Goal: Information Seeking & Learning: Find specific fact

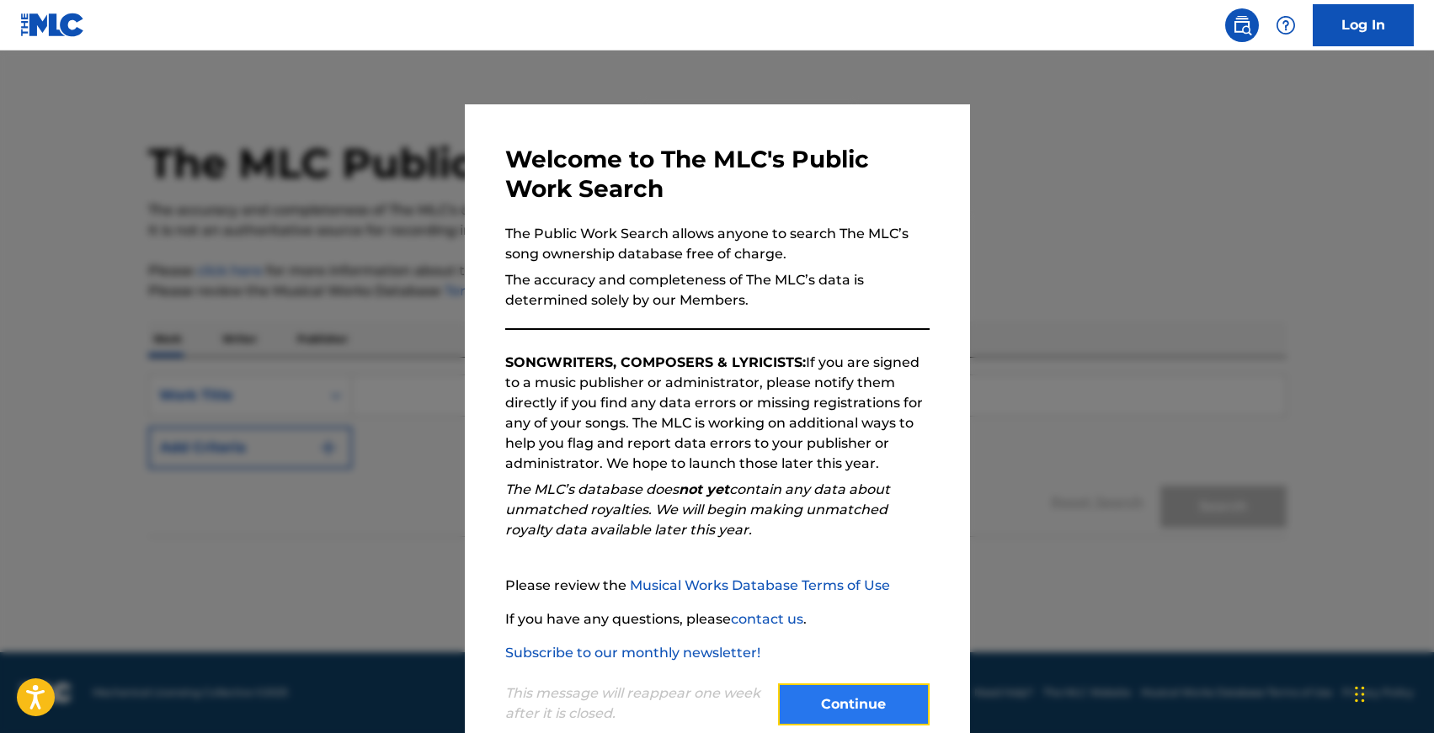
click at [896, 695] on button "Continue" at bounding box center [854, 705] width 152 height 42
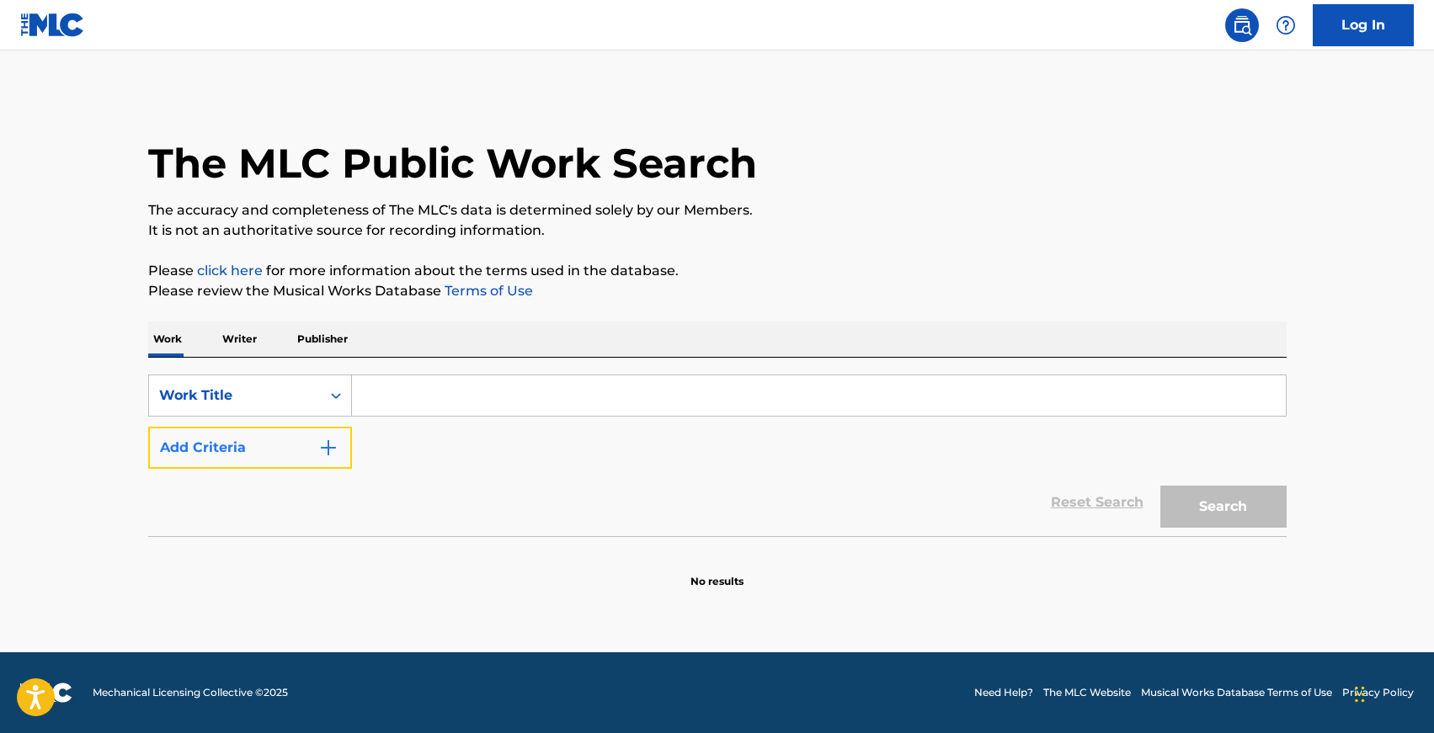
click at [263, 460] on button "Add Criteria" at bounding box center [250, 448] width 204 height 42
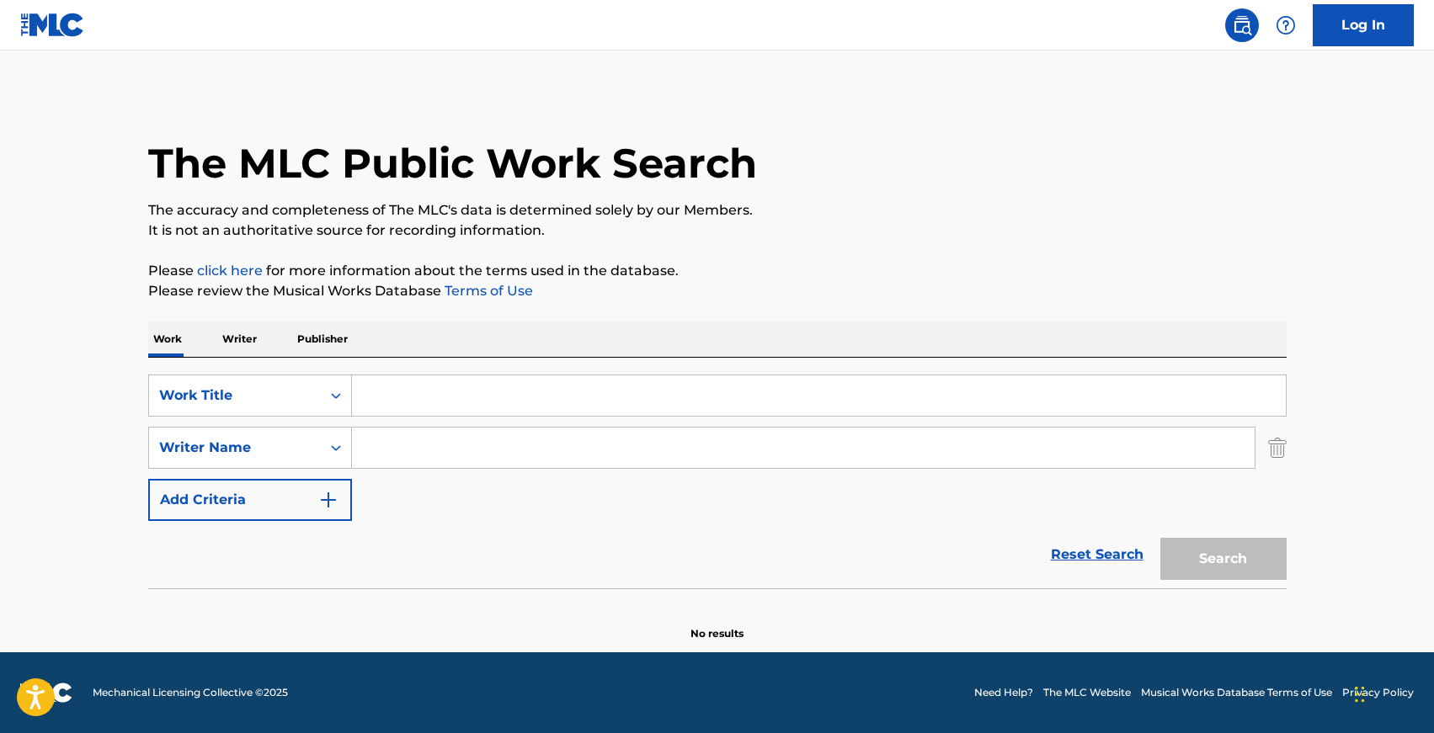
click at [433, 398] on input "Search Form" at bounding box center [819, 395] width 934 height 40
paste input "je te laisserai des mots"
type input "je te laisserai des mots"
click at [439, 452] on input "Search Form" at bounding box center [803, 448] width 902 height 40
type input "[PERSON_NAME]"
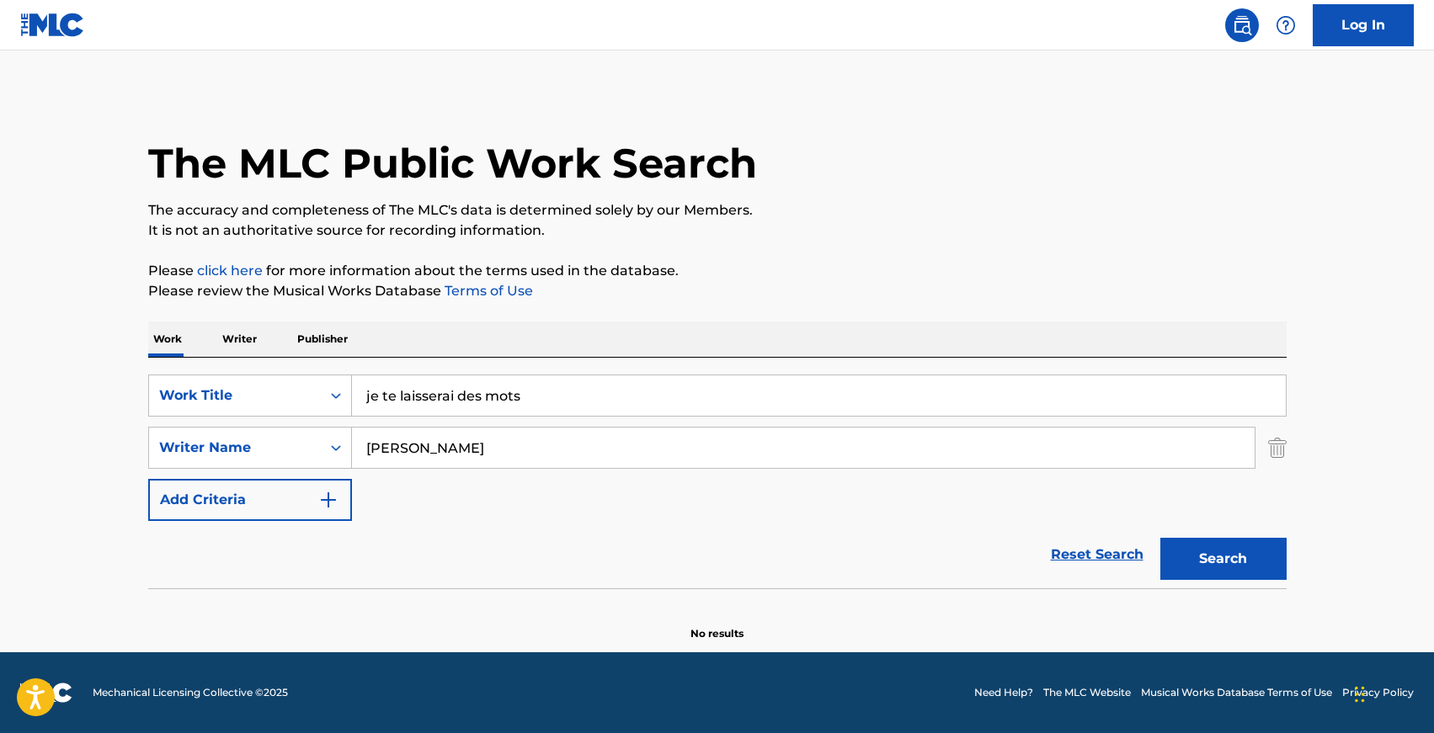
click at [1016, 80] on main "The MLC Public Work Search The accuracy and completeness of The MLC's data is d…" at bounding box center [717, 352] width 1434 height 602
click at [1215, 546] on button "Search" at bounding box center [1223, 559] width 126 height 42
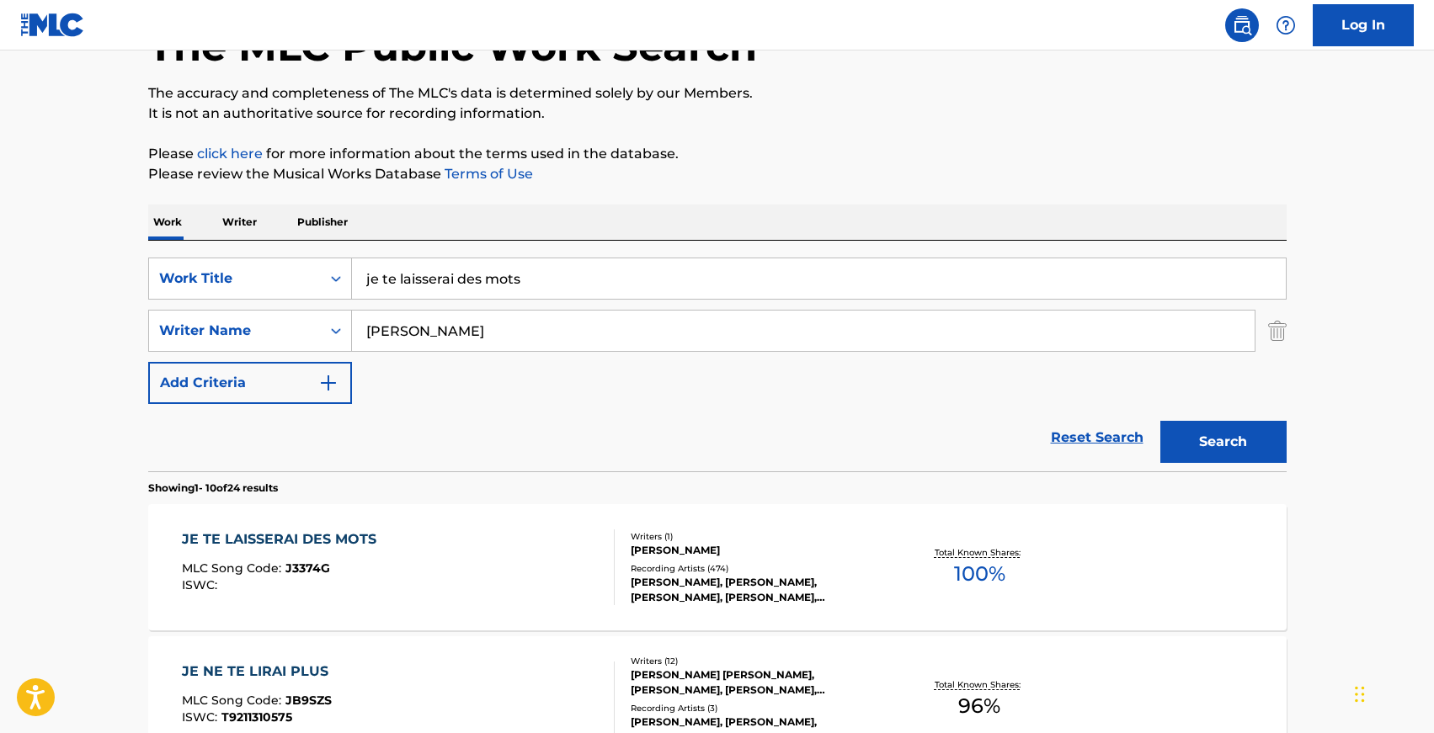
scroll to position [130, 0]
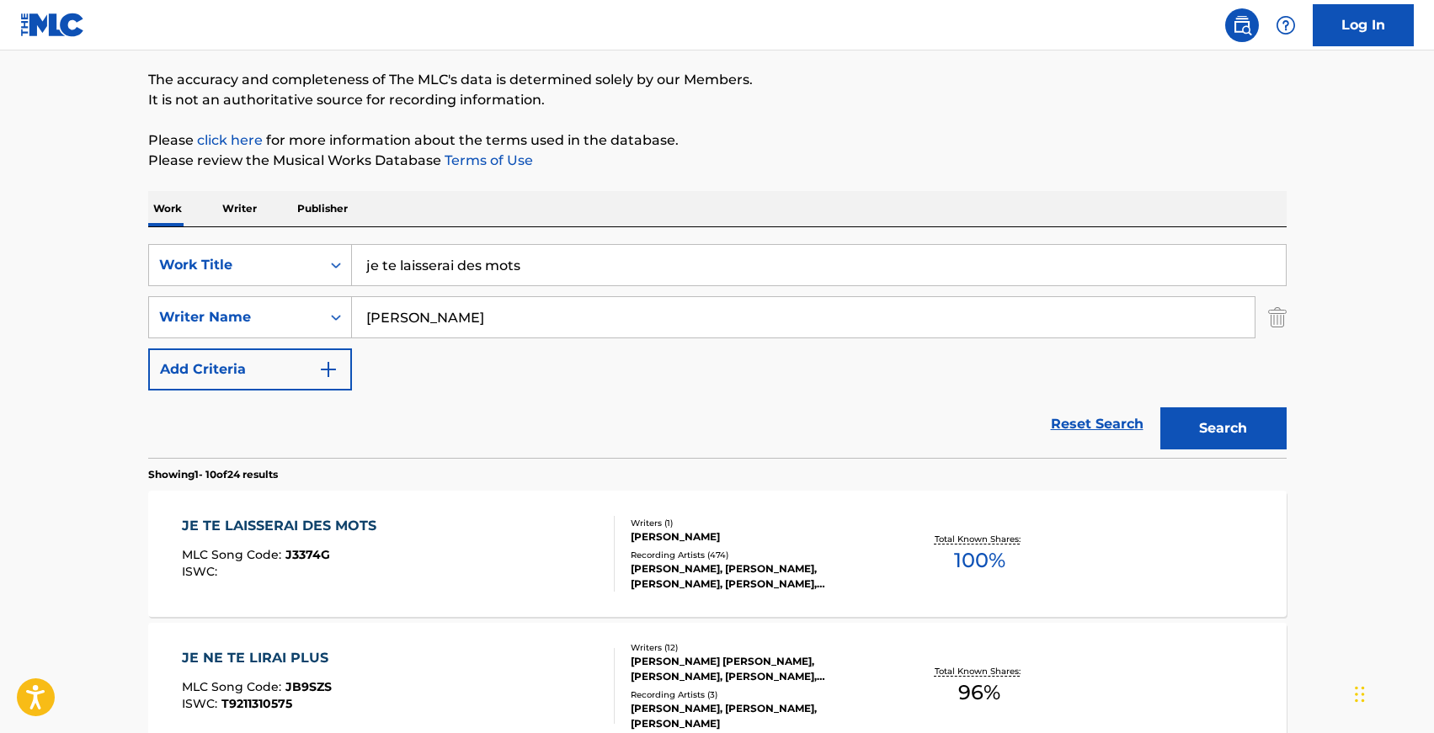
click at [487, 532] on div "JE TE LAISSERAI DES MOTS MLC Song Code : J3374G ISWC :" at bounding box center [398, 554] width 433 height 76
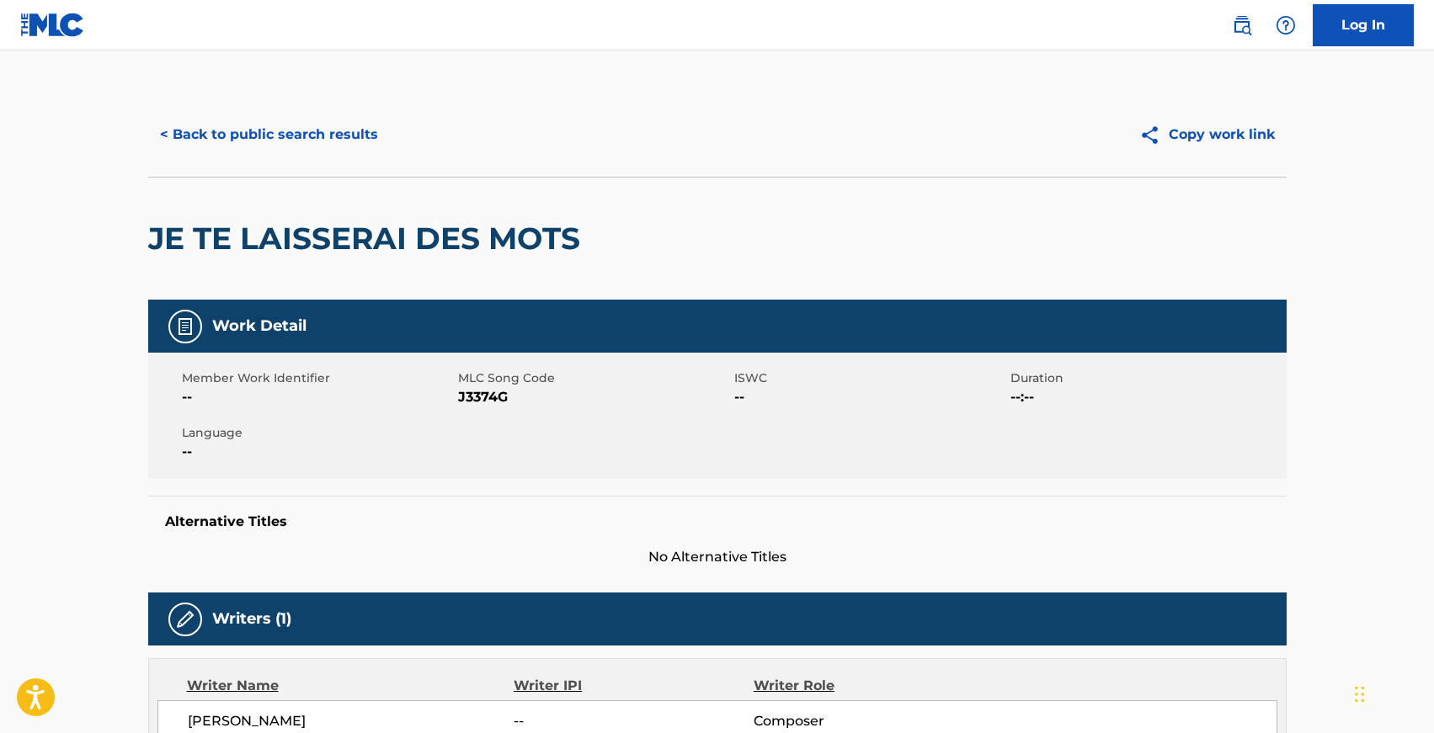
click at [475, 404] on span "J3374G" at bounding box center [594, 397] width 272 height 20
copy span "J3374G"
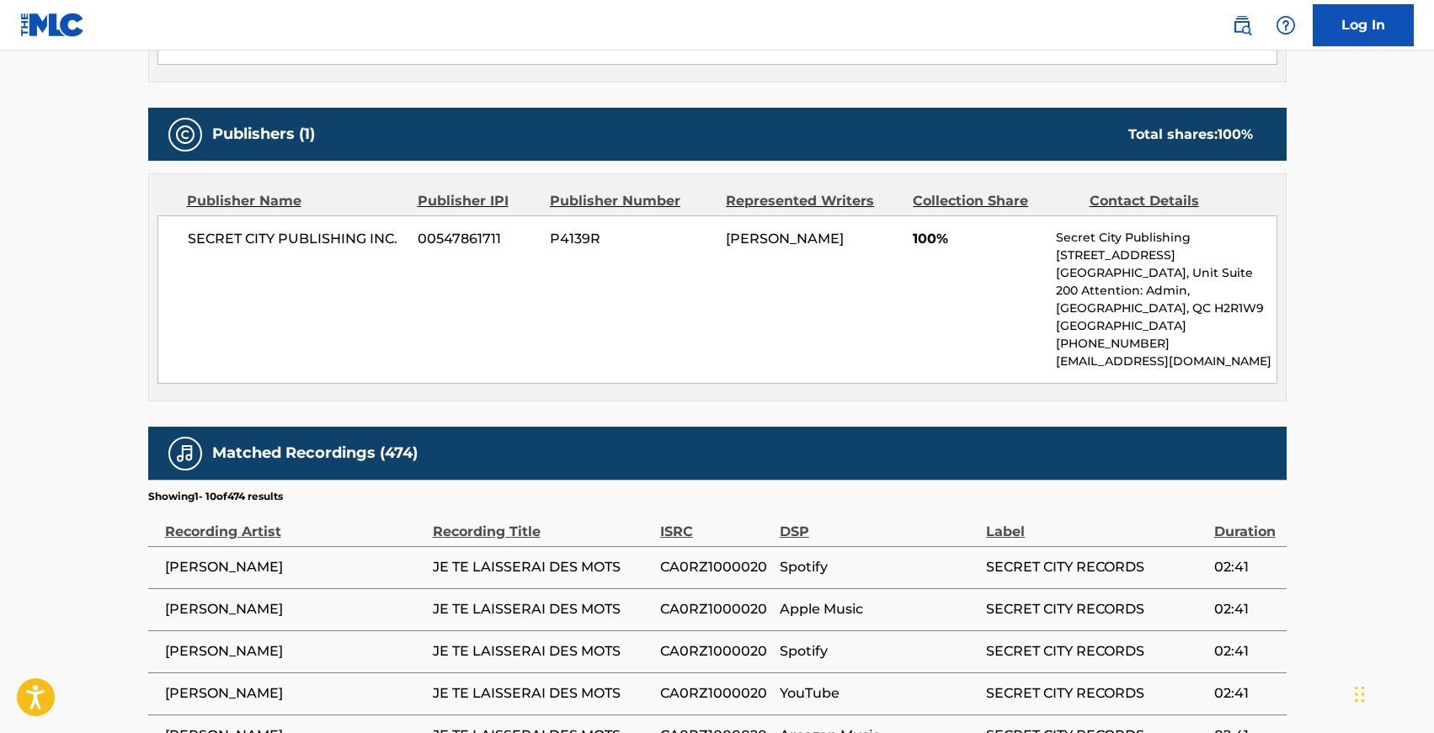
scroll to position [736, 0]
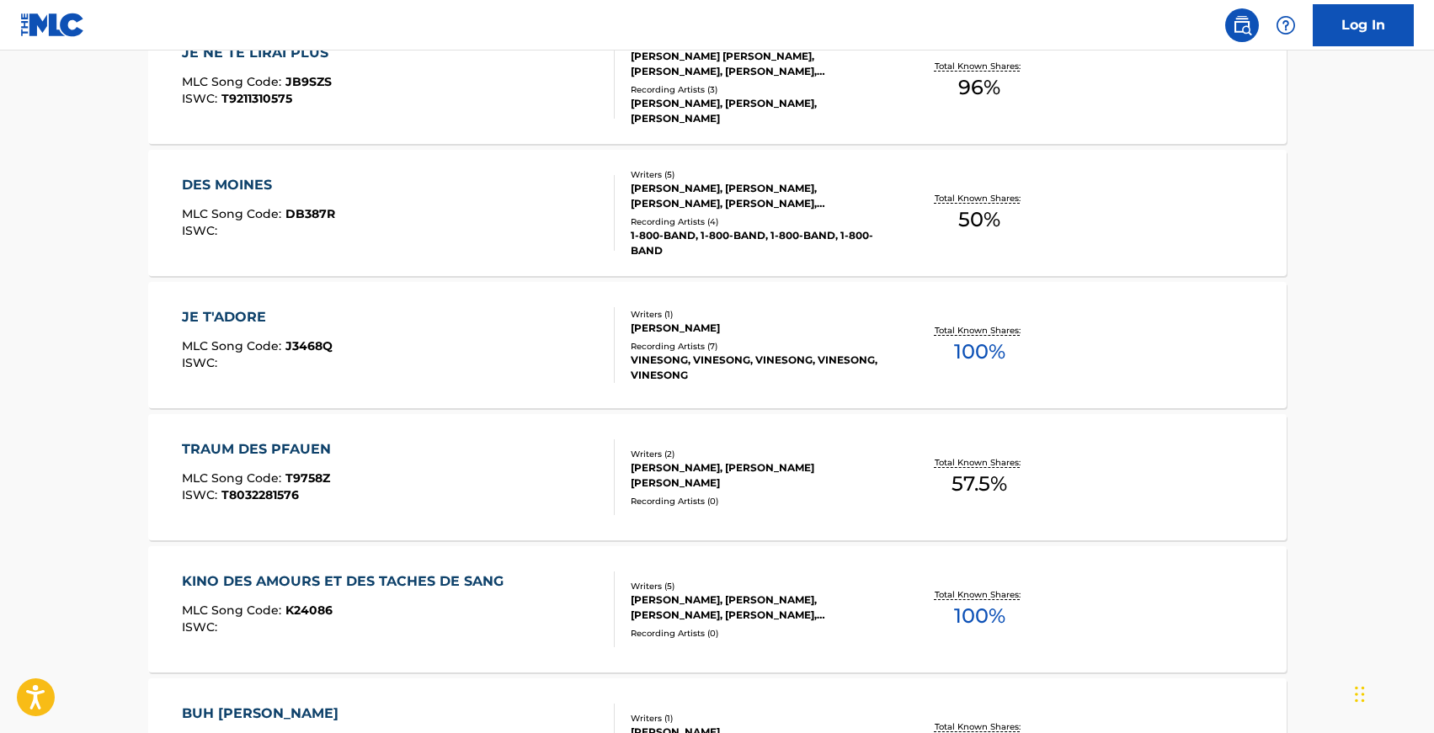
scroll to position [130, 0]
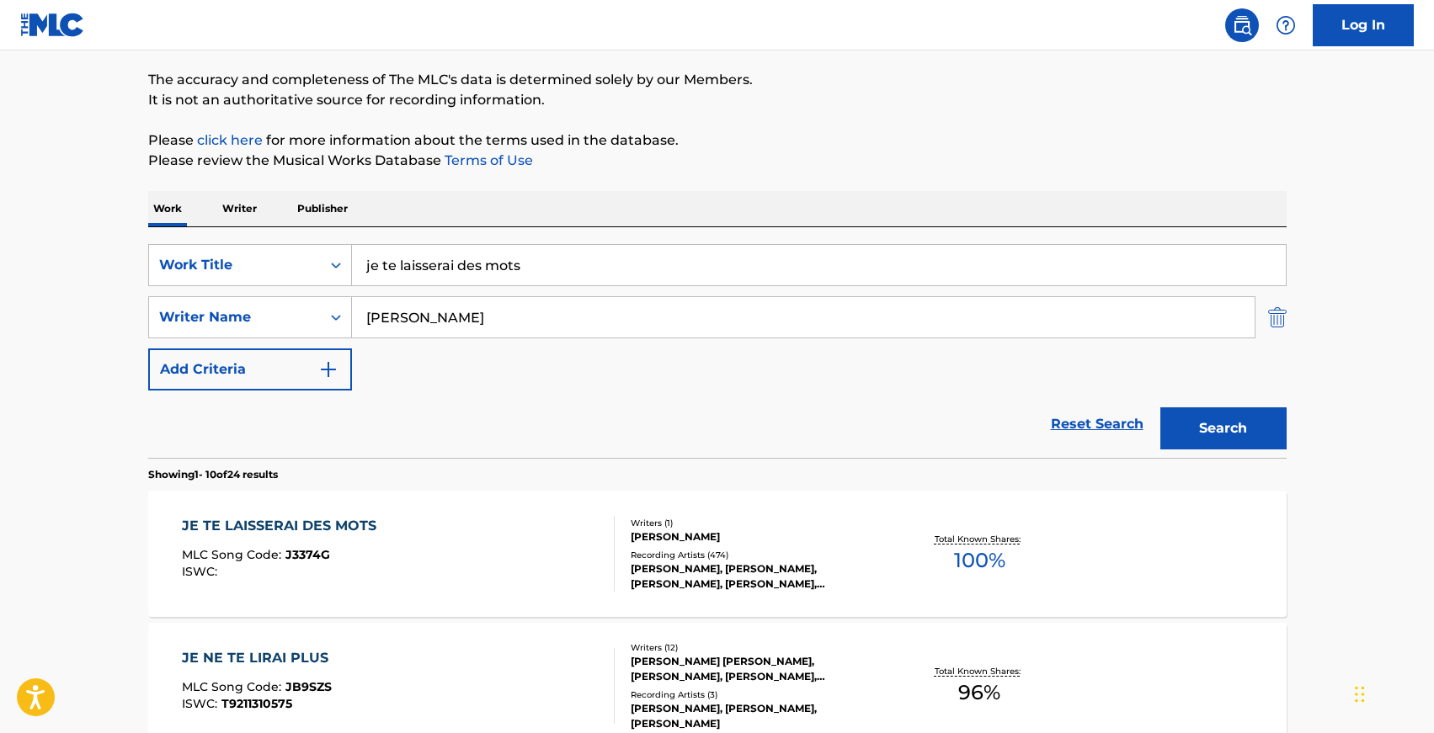
click at [1276, 317] on img "Search Form" at bounding box center [1277, 317] width 19 height 42
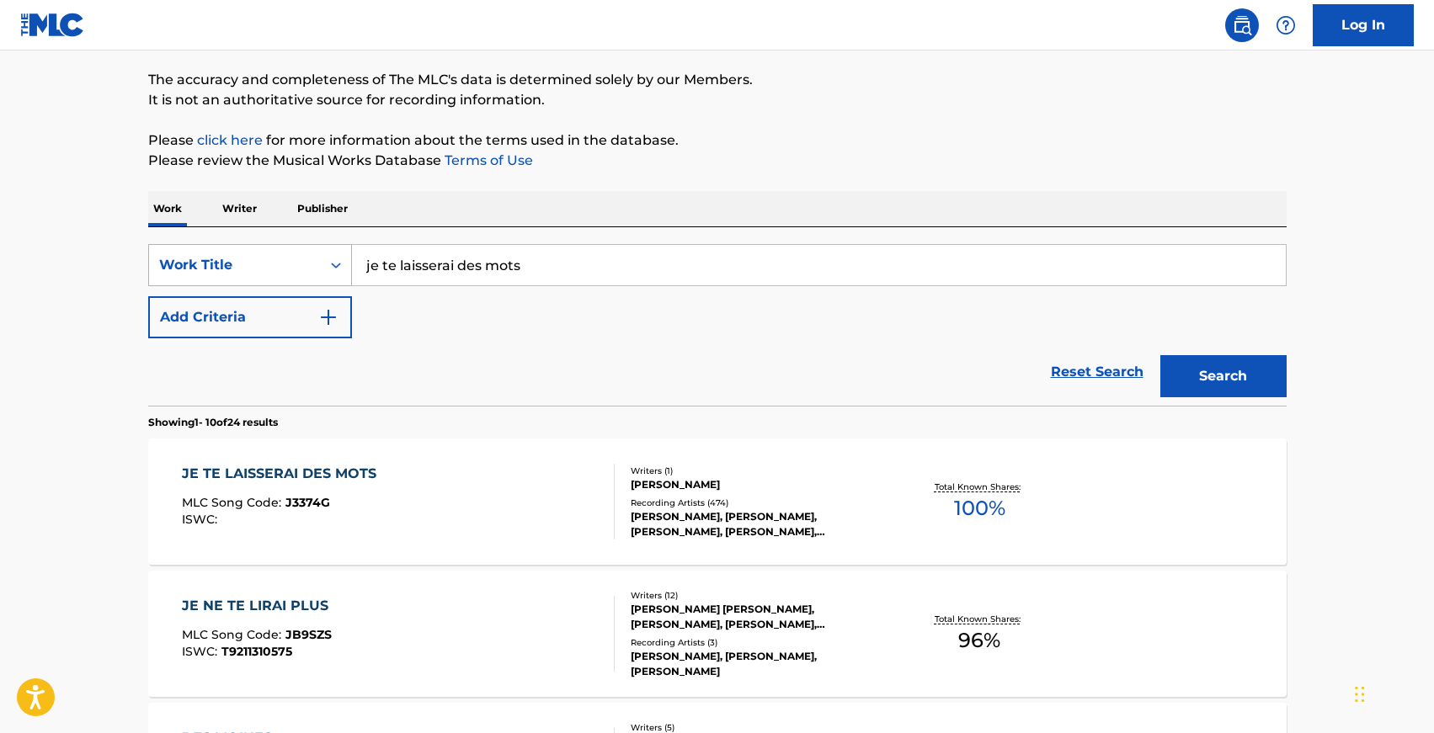
click at [321, 272] on div "Search Form" at bounding box center [336, 265] width 30 height 30
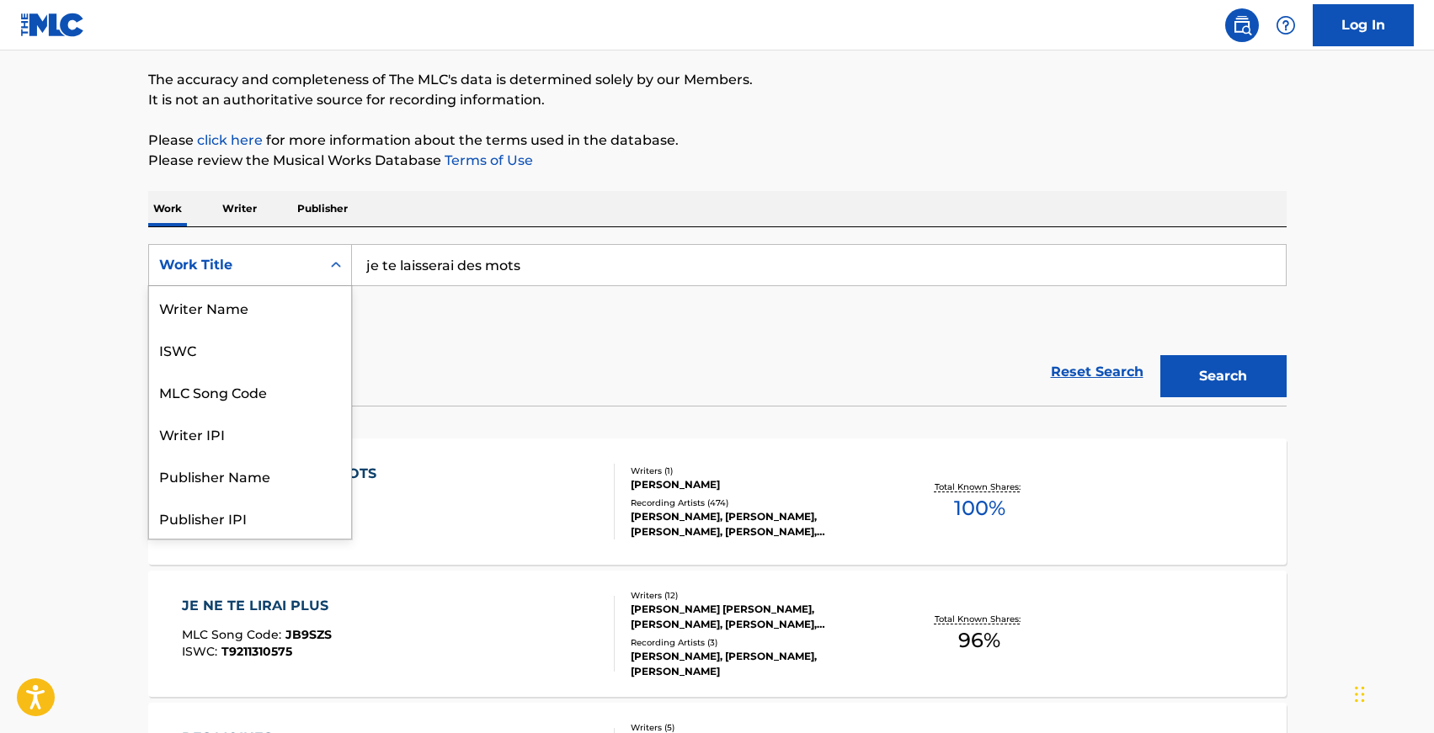
scroll to position [84, 0]
click at [306, 317] on div "MLC Song Code" at bounding box center [250, 307] width 202 height 42
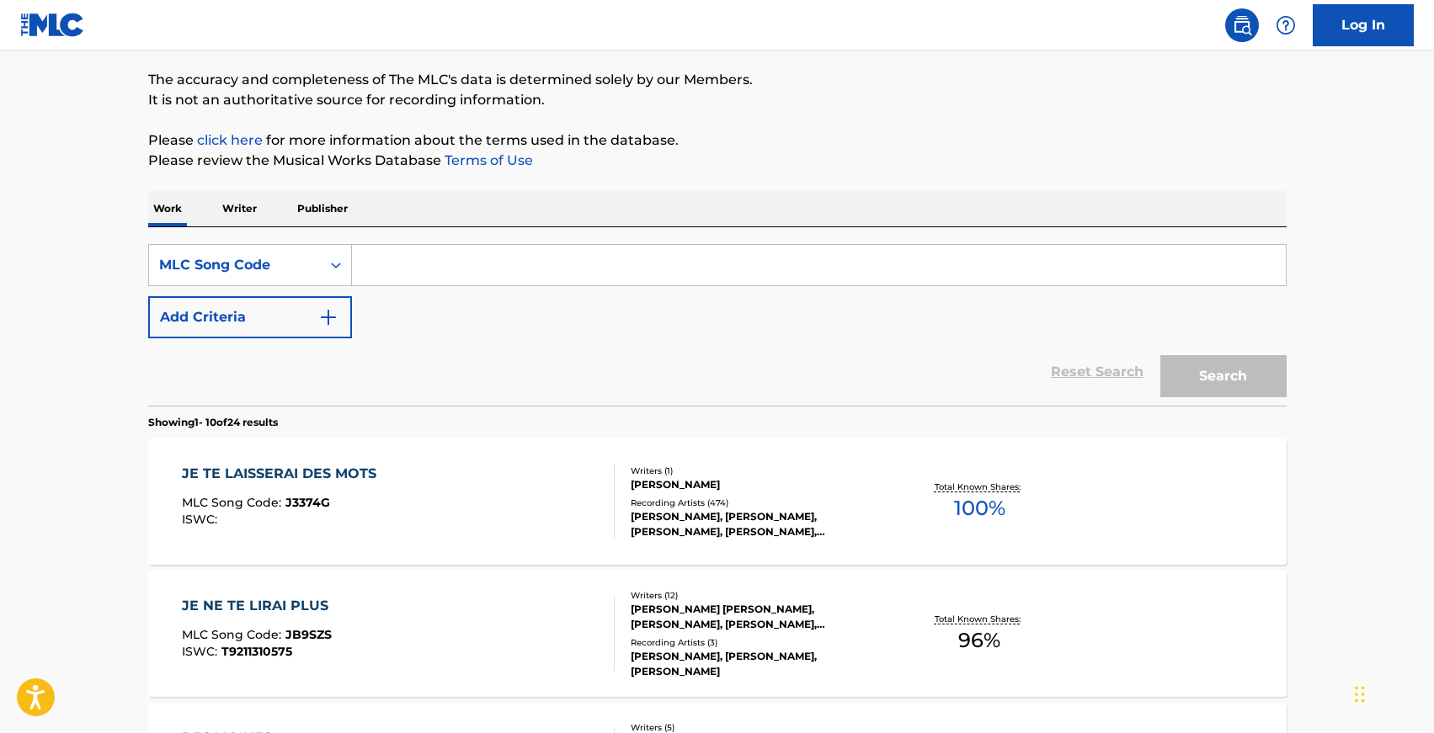
click at [522, 267] on input "Search Form" at bounding box center [819, 265] width 934 height 40
paste input "T2290Z"
type input "T2290Z"
click at [1248, 393] on button "Search" at bounding box center [1223, 376] width 126 height 42
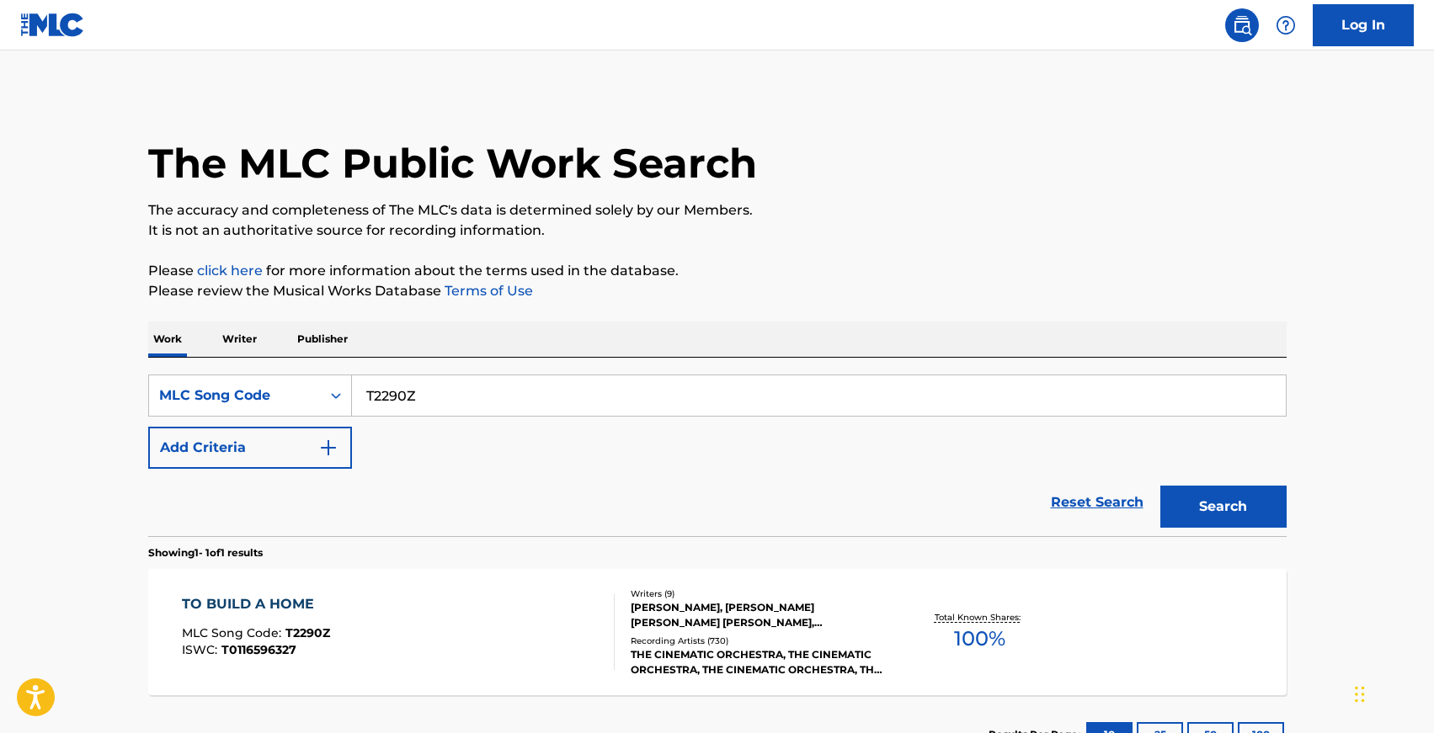
click at [514, 626] on div "TO BUILD A HOME MLC Song Code : T2290Z ISWC : T0116596327" at bounding box center [398, 632] width 433 height 76
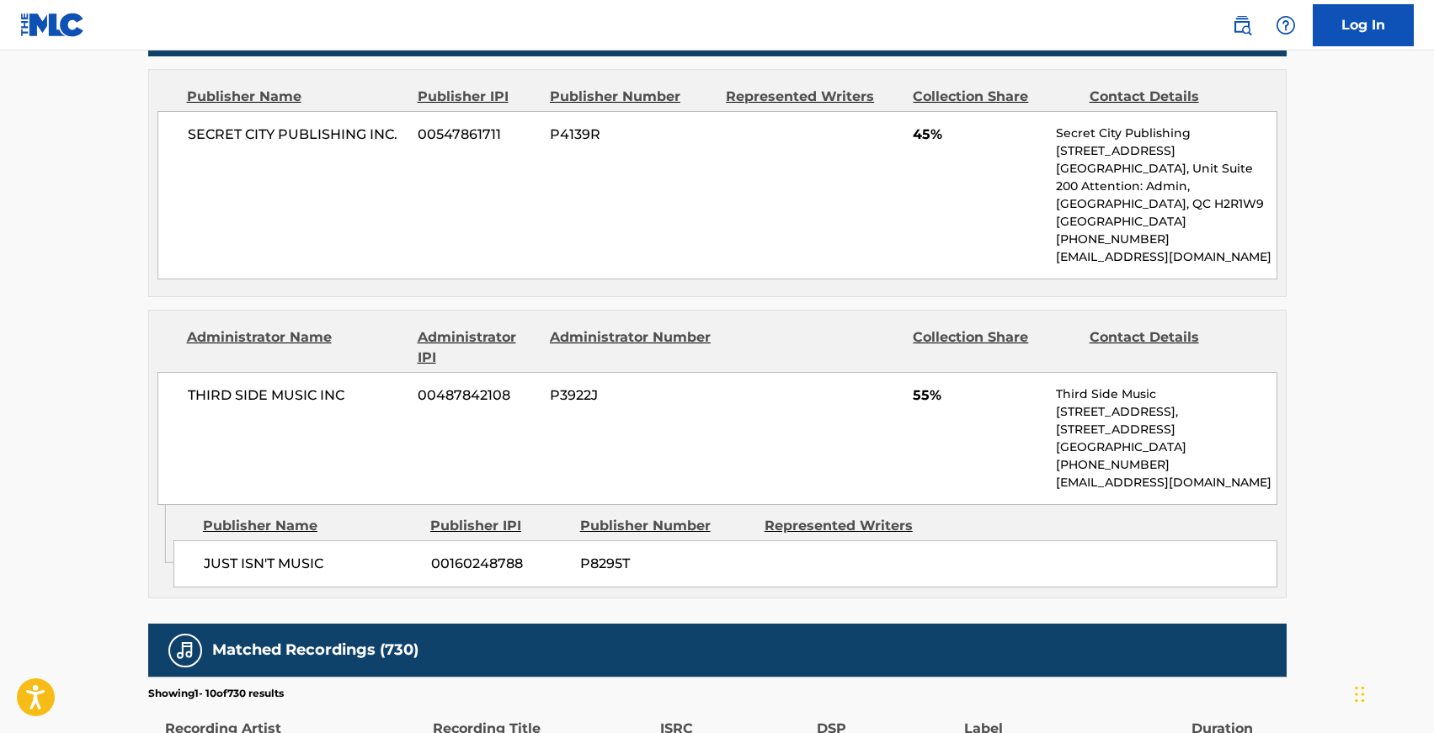
scroll to position [816, 0]
